Goal: Navigation & Orientation: Find specific page/section

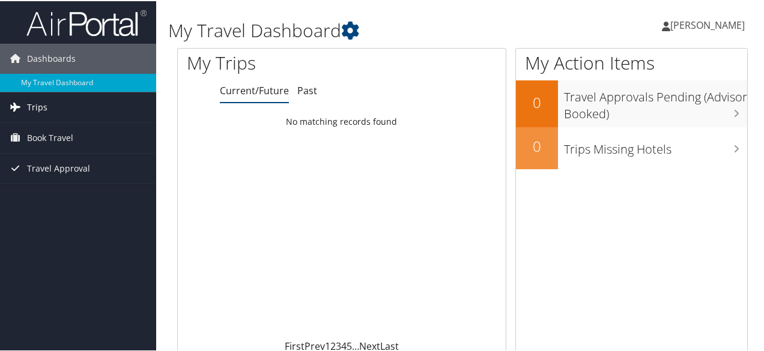
click at [115, 108] on link "Trips" at bounding box center [78, 106] width 156 height 30
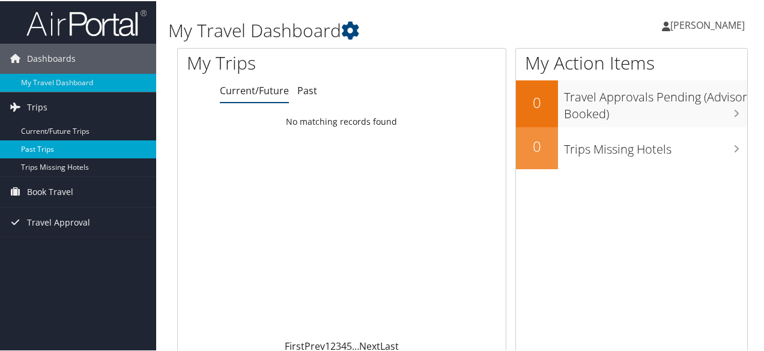
click at [82, 151] on link "Past Trips" at bounding box center [78, 148] width 156 height 18
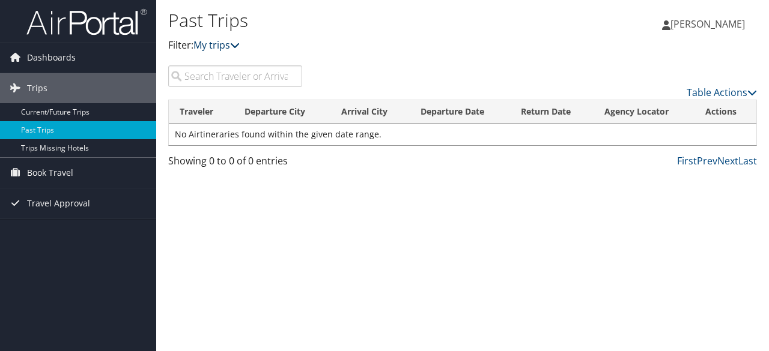
click at [226, 46] on link "My trips" at bounding box center [216, 44] width 46 height 13
click at [237, 49] on icon at bounding box center [235, 45] width 10 height 10
click at [714, 94] on link "Table Actions" at bounding box center [721, 92] width 70 height 13
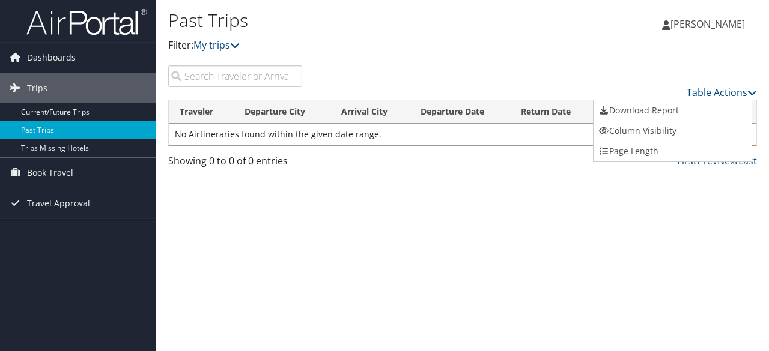
click at [508, 126] on div at bounding box center [384, 175] width 769 height 351
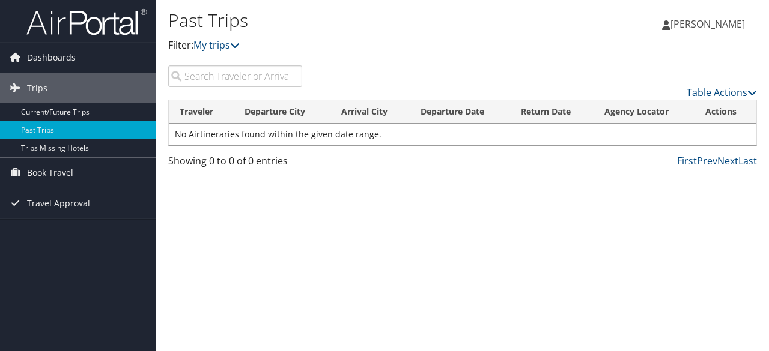
click at [508, 126] on td "No Airtineraries found within the given date range." at bounding box center [462, 135] width 587 height 22
click at [91, 154] on link "Trips Missing Hotels" at bounding box center [78, 148] width 156 height 18
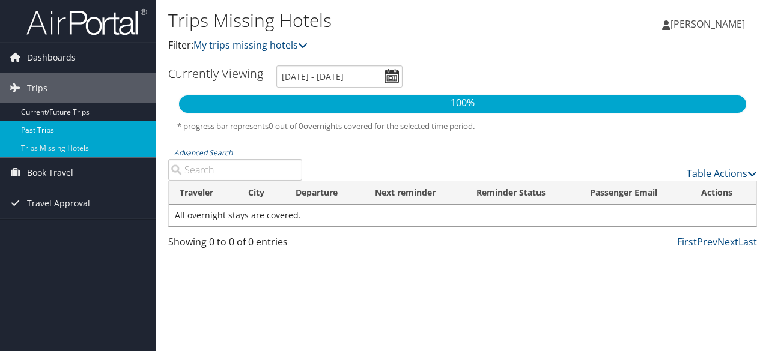
click at [52, 127] on link "Past Trips" at bounding box center [78, 130] width 156 height 18
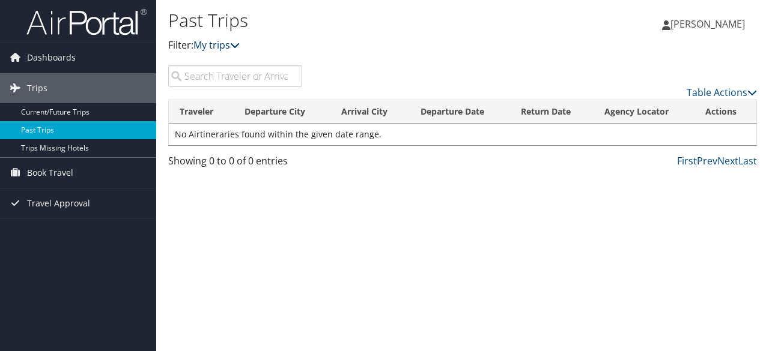
click at [208, 47] on link "My trips" at bounding box center [216, 44] width 46 height 13
click at [721, 89] on link "Table Actions" at bounding box center [721, 92] width 70 height 13
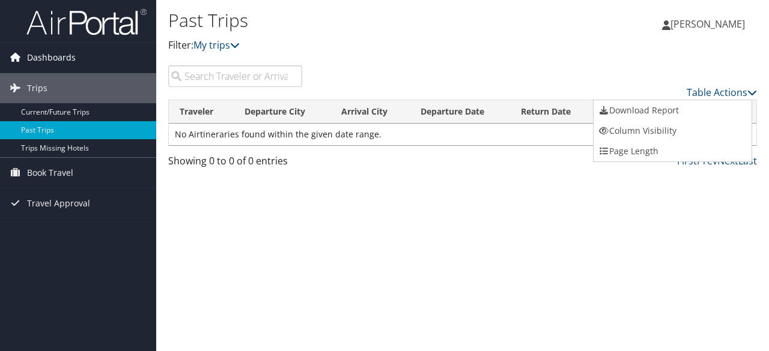
click at [111, 46] on link "Dashboards" at bounding box center [78, 58] width 156 height 30
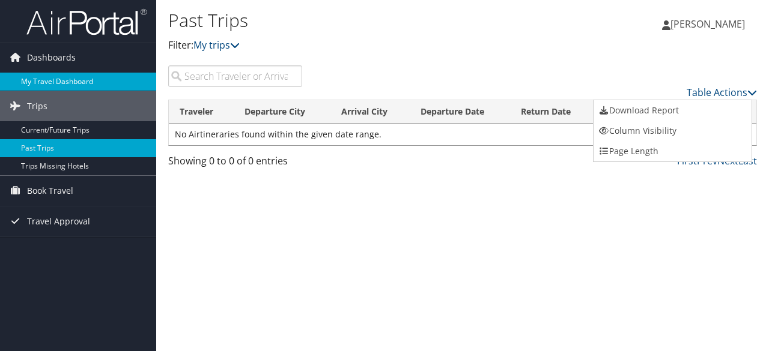
click at [80, 79] on link "My Travel Dashboard" at bounding box center [78, 82] width 156 height 18
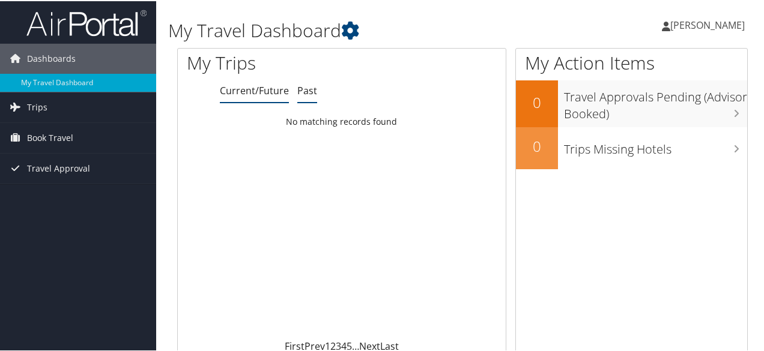
click at [311, 98] on li "Past" at bounding box center [307, 90] width 20 height 22
